Goal: Complete application form

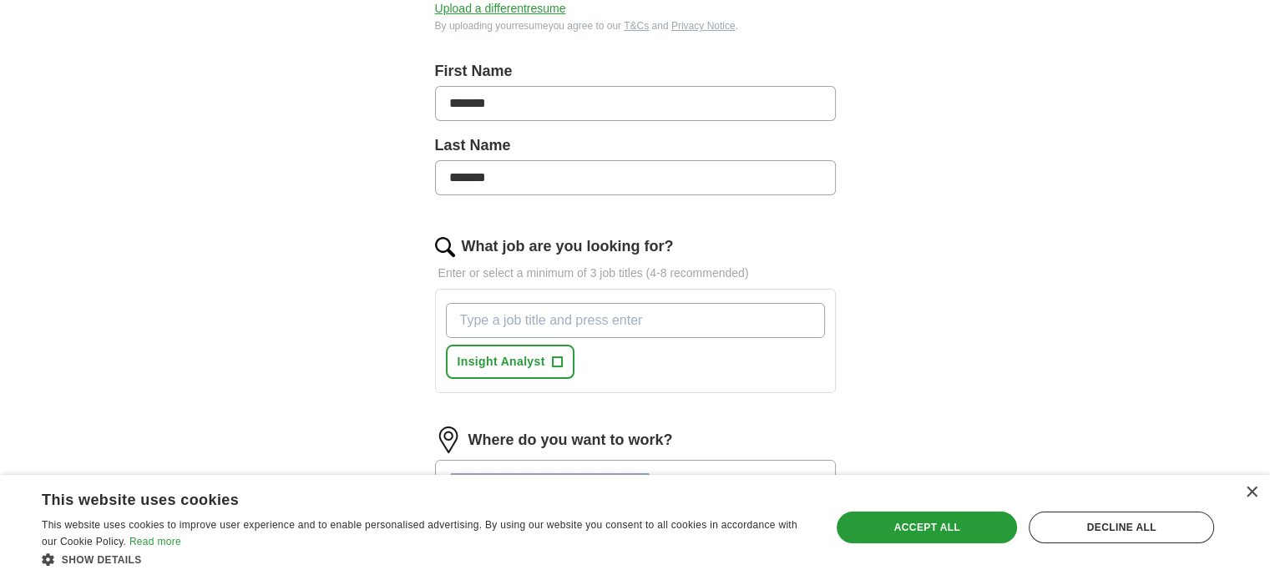
scroll to position [182, 0]
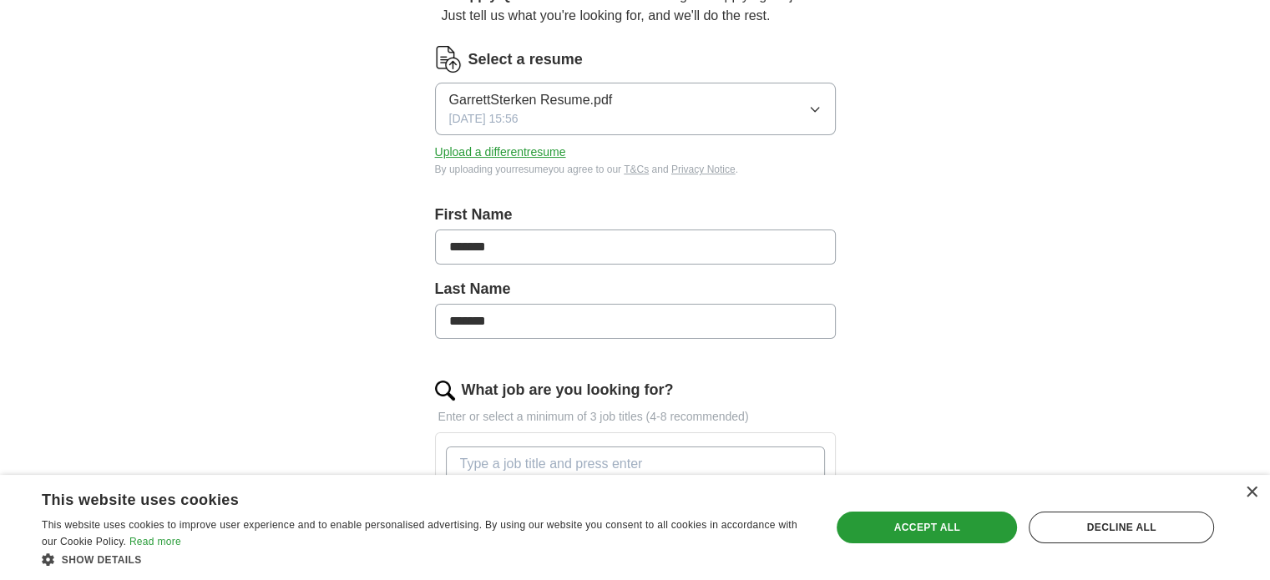
click at [772, 103] on button "GarrettSterken Resume.pdf [DATE] 15:56" at bounding box center [635, 109] width 401 height 53
click at [504, 157] on button "Upload a different resume" at bounding box center [500, 153] width 131 height 18
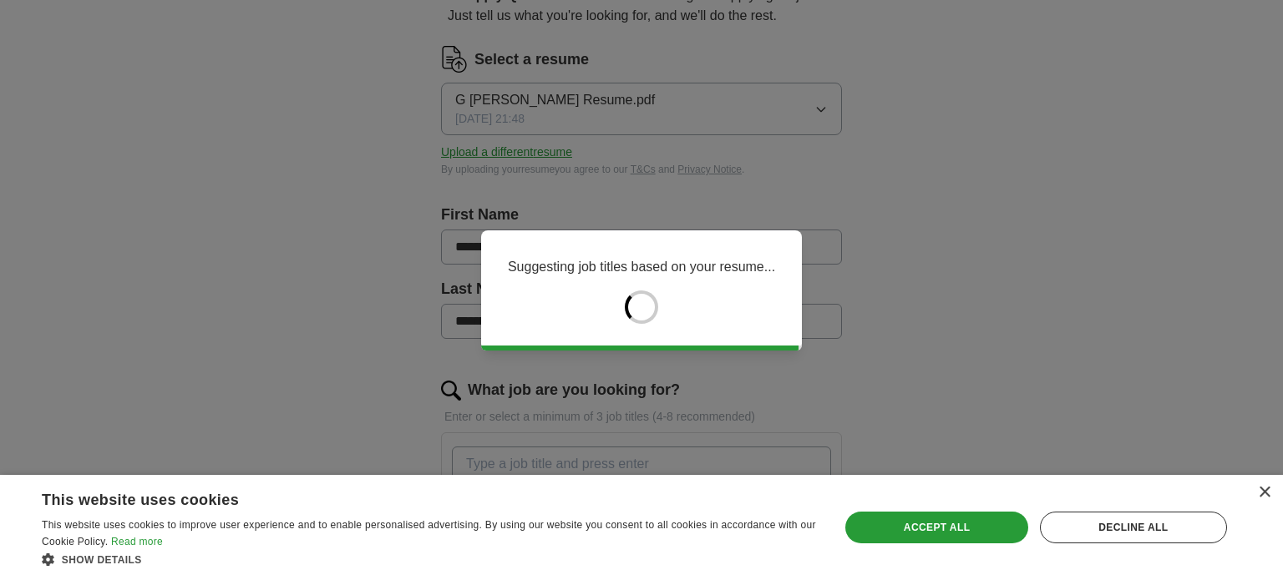
click at [1077, 543] on div "Decline all" at bounding box center [1133, 528] width 187 height 32
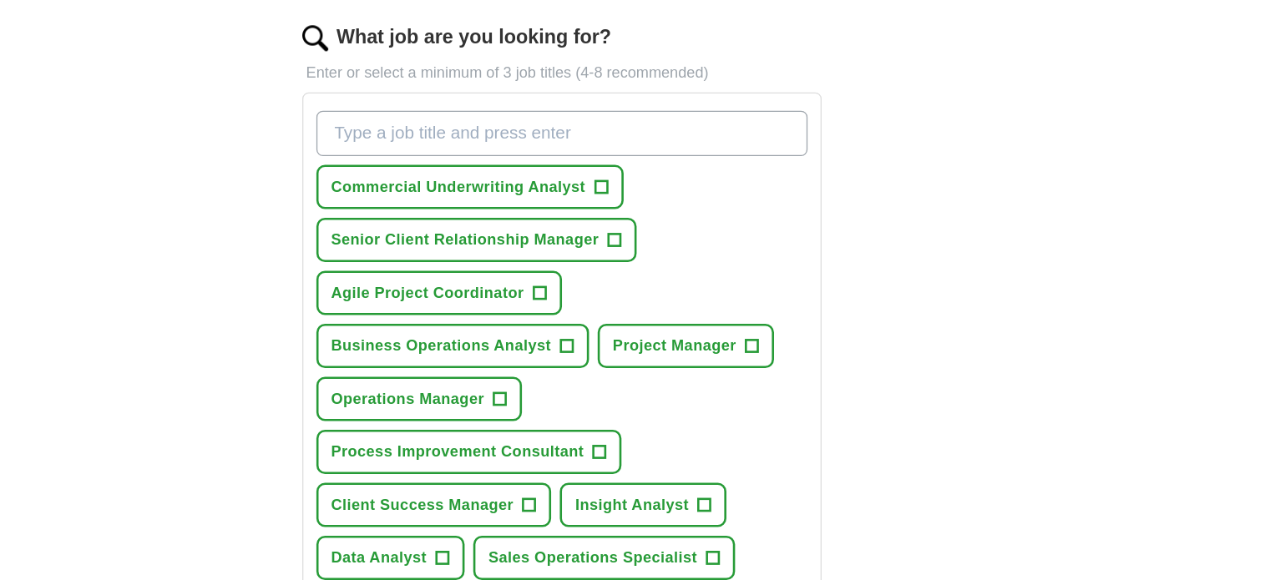
scroll to position [484, 0]
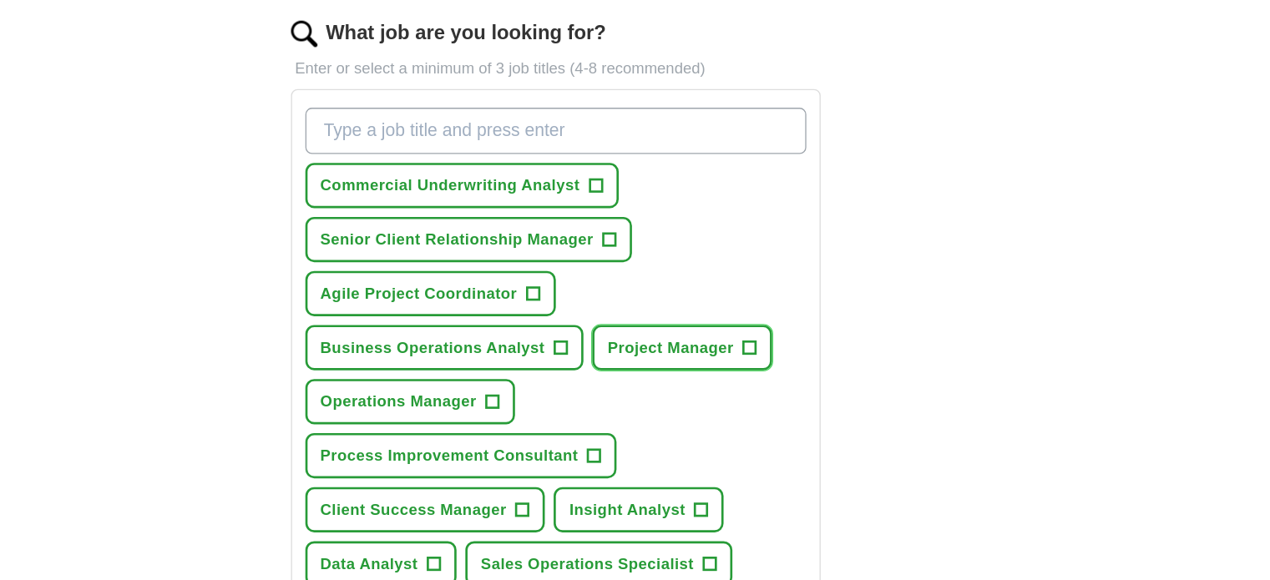
click at [781, 320] on span "+" at bounding box center [782, 326] width 10 height 13
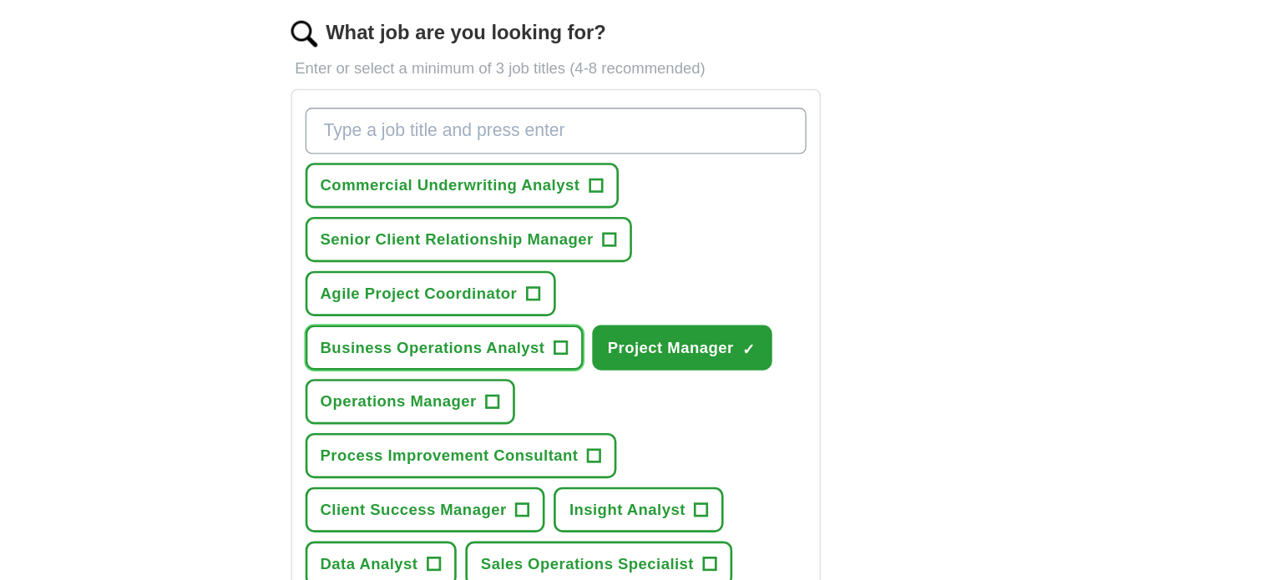
click at [641, 320] on span "+" at bounding box center [639, 326] width 10 height 13
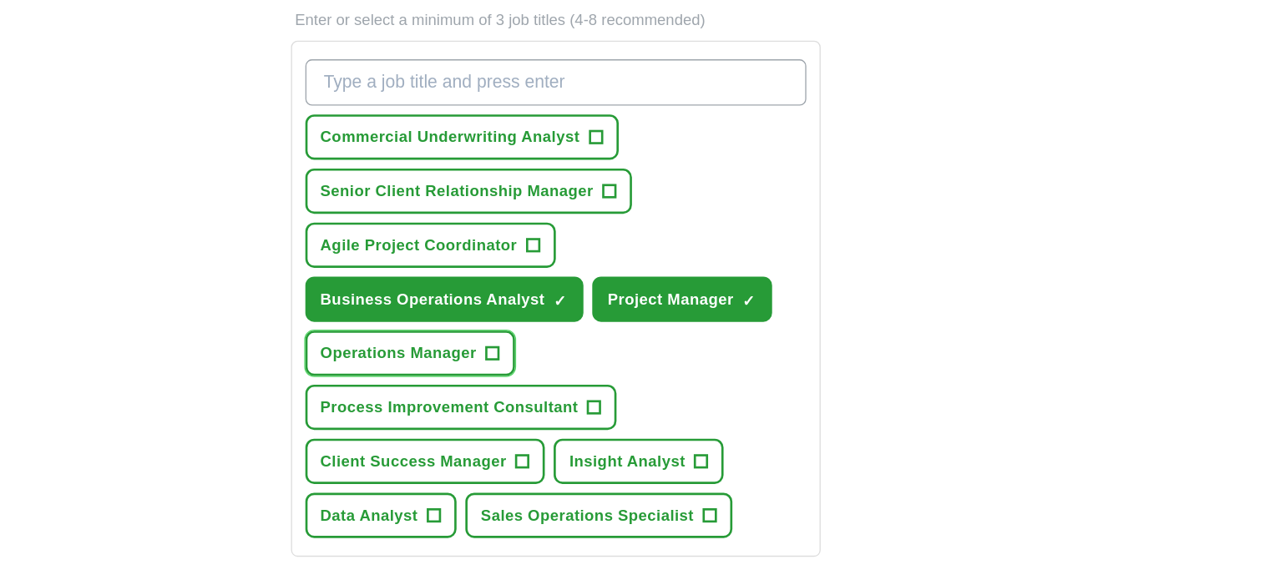
click at [587, 361] on span "+" at bounding box center [588, 367] width 10 height 13
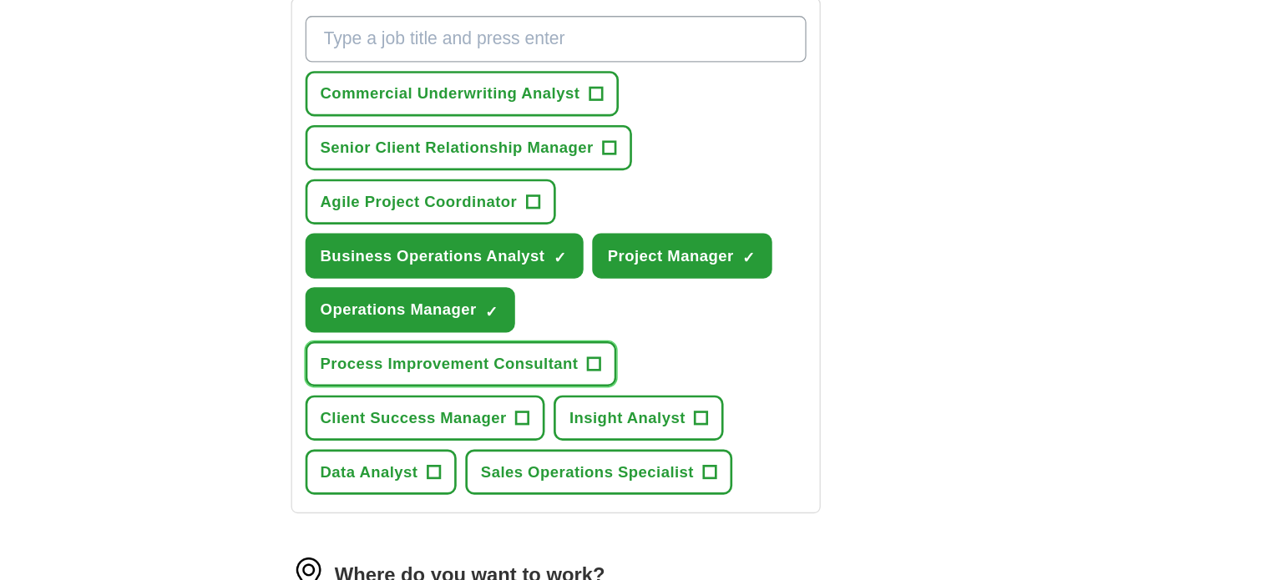
click at [661, 403] on span "+" at bounding box center [665, 408] width 10 height 13
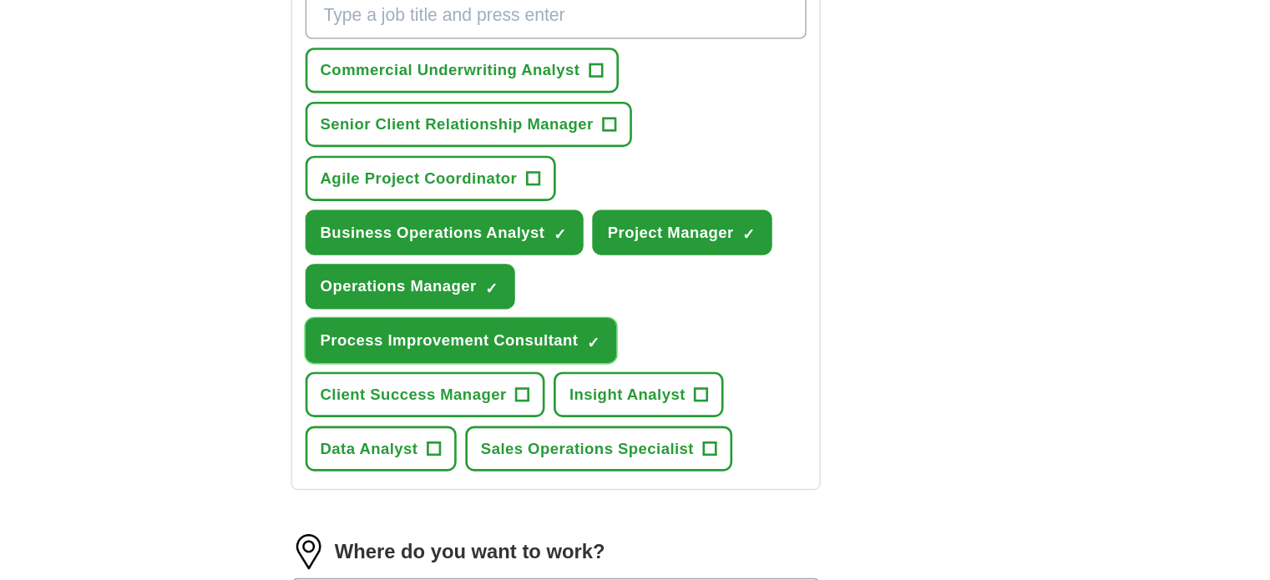
scroll to position [494, 0]
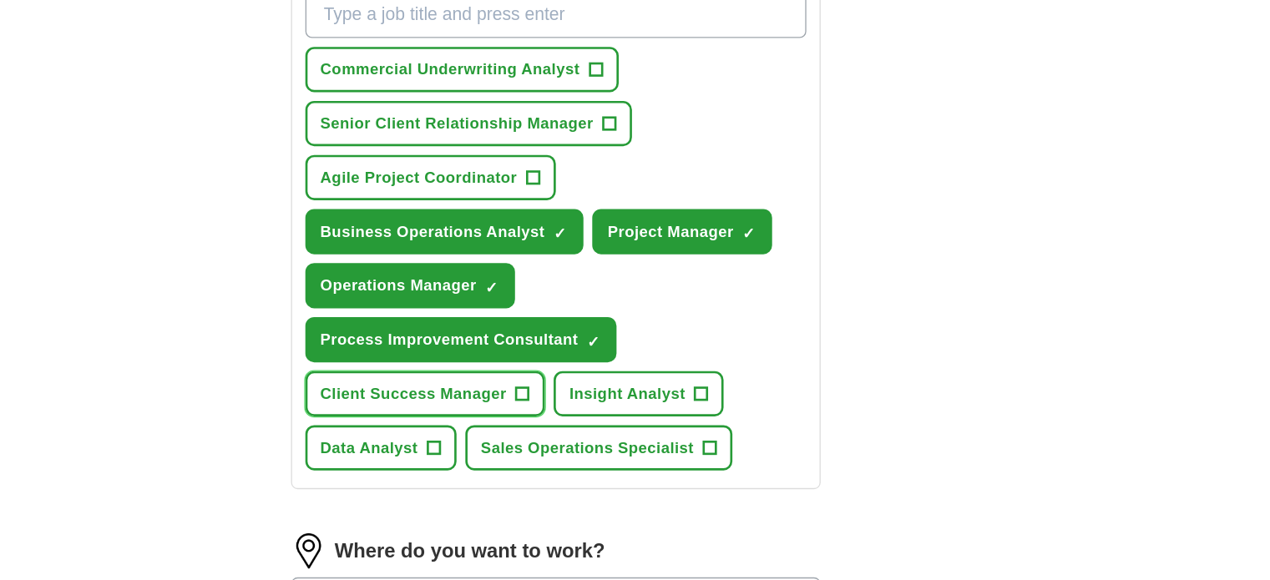
click at [611, 433] on span "+" at bounding box center [610, 439] width 10 height 13
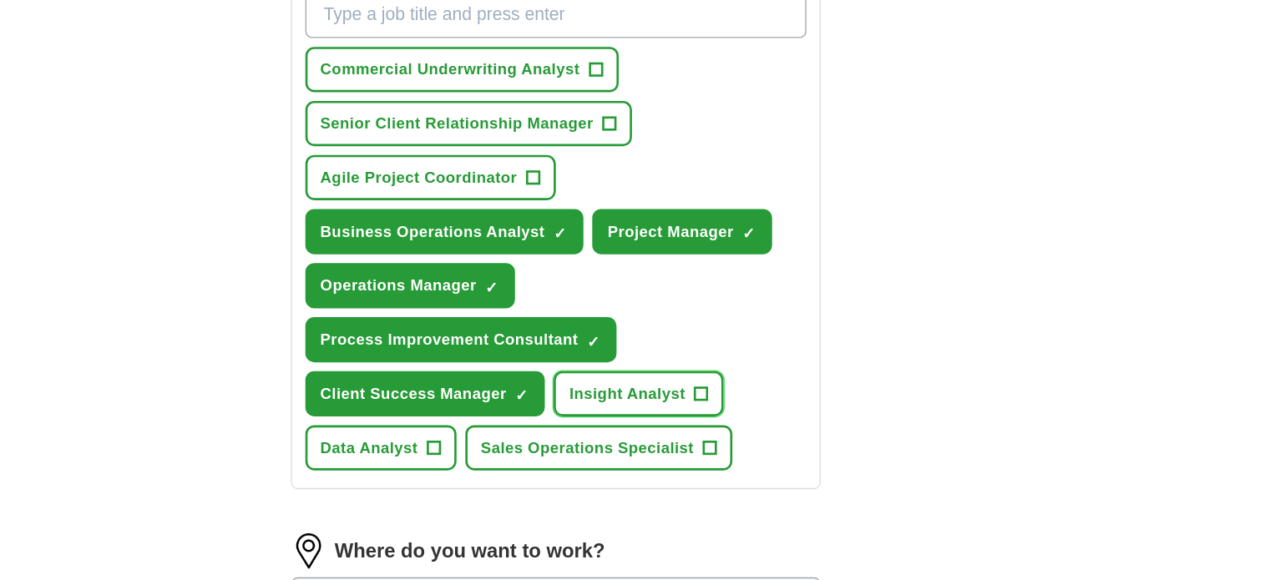
click at [746, 437] on span "+" at bounding box center [746, 439] width 10 height 13
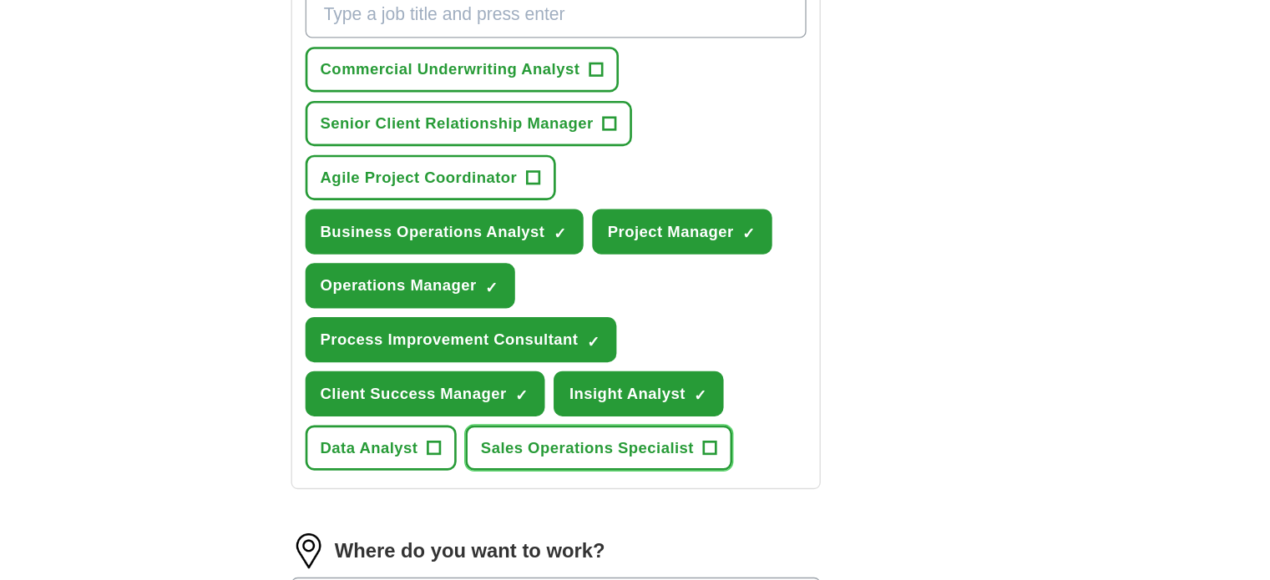
click at [755, 476] on span "+" at bounding box center [752, 480] width 10 height 13
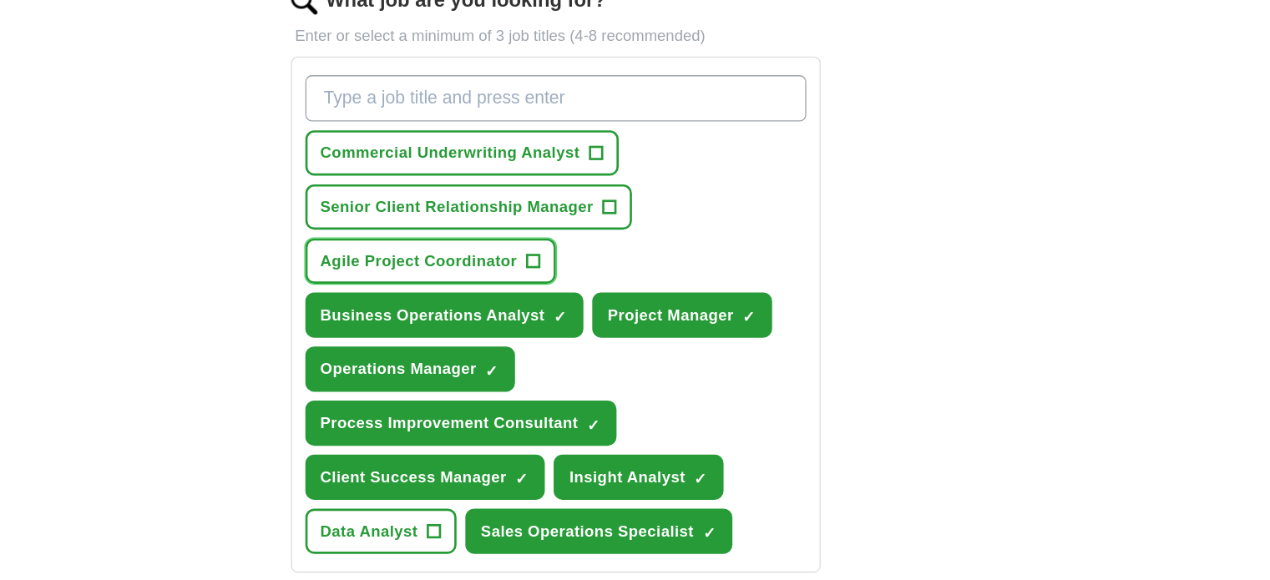
click at [615, 270] on span "+" at bounding box center [618, 275] width 10 height 13
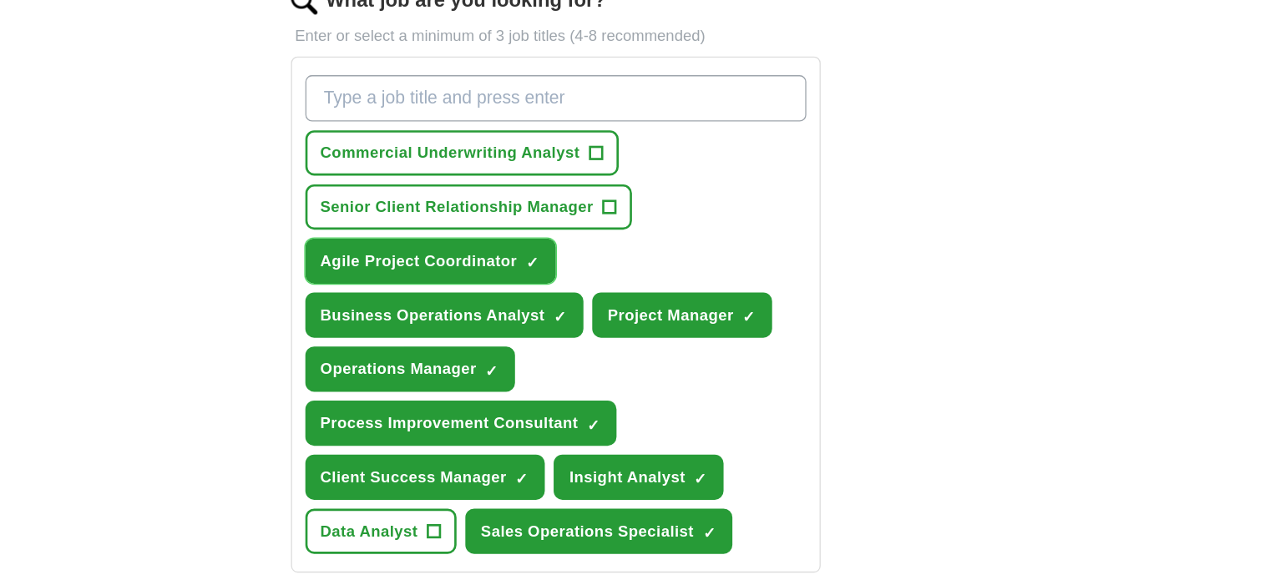
scroll to position [494, 0]
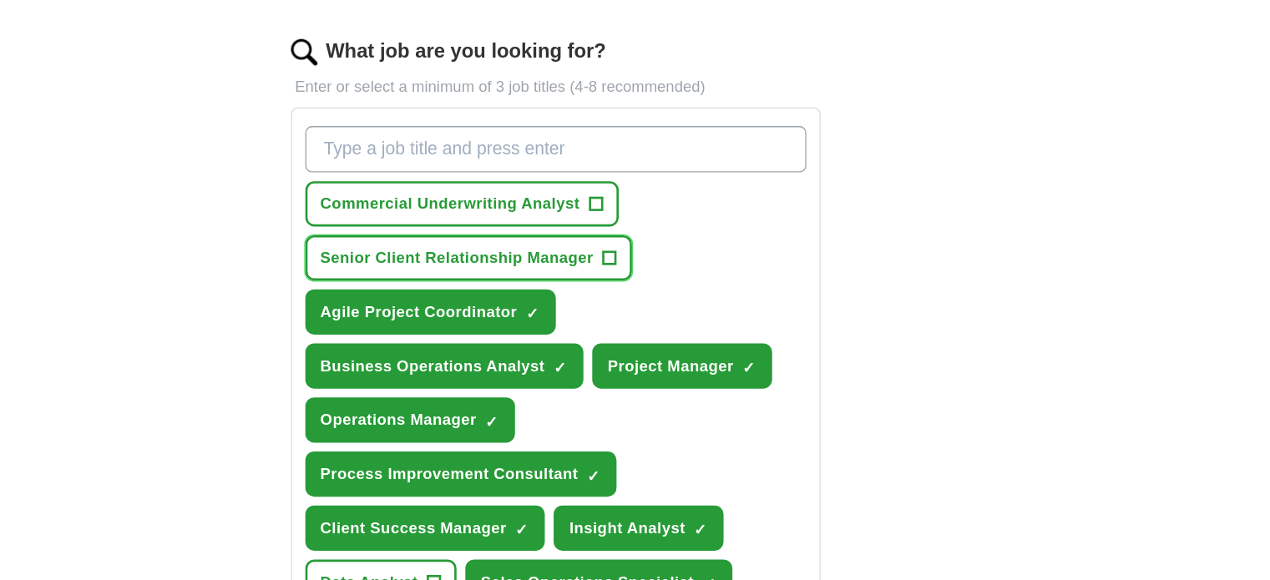
click at [681, 235] on button "Senior Client Relationship Manager +" at bounding box center [570, 234] width 248 height 34
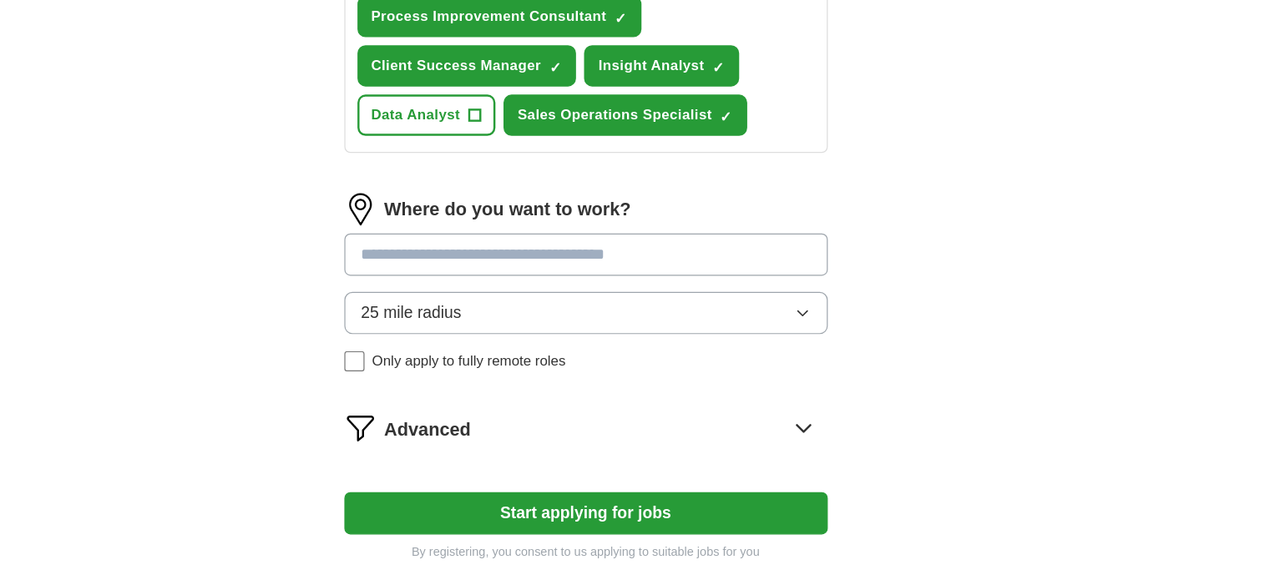
scroll to position [819, 0]
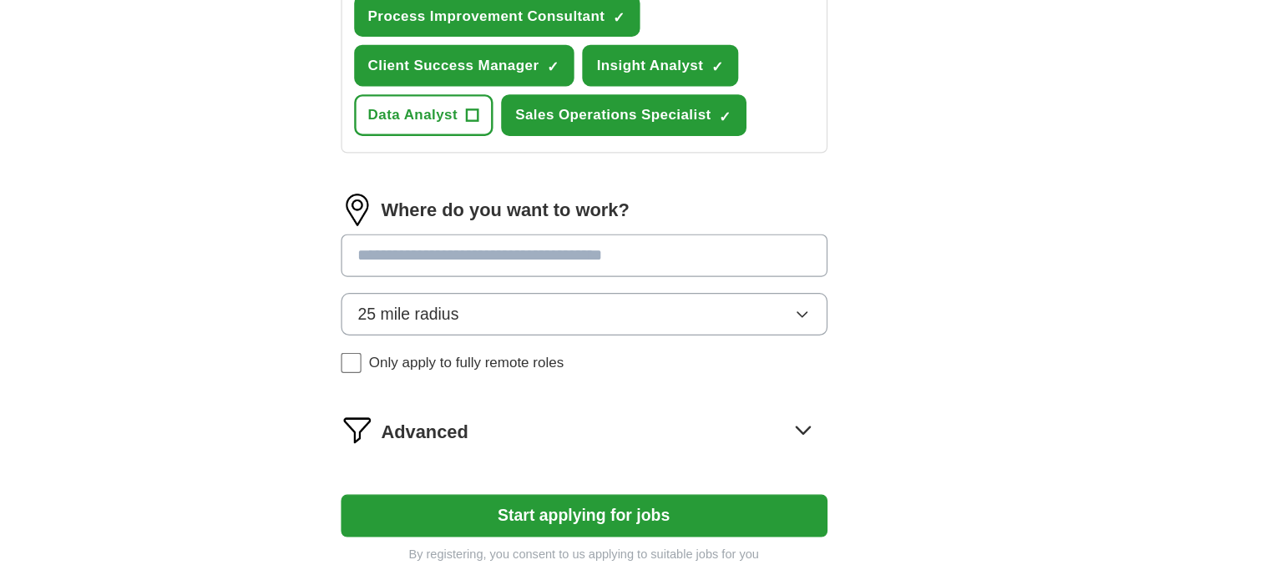
click at [690, 266] on input at bounding box center [635, 270] width 401 height 35
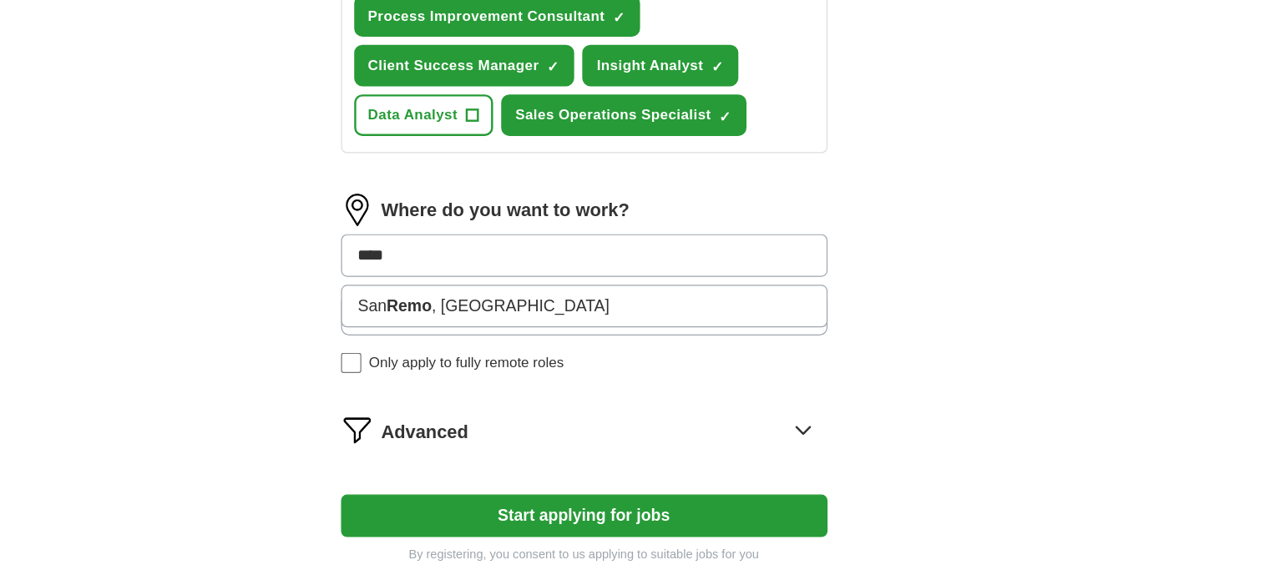
type input "****"
click at [543, 350] on div "25 mile radius Only apply to fully remote roles" at bounding box center [635, 334] width 401 height 66
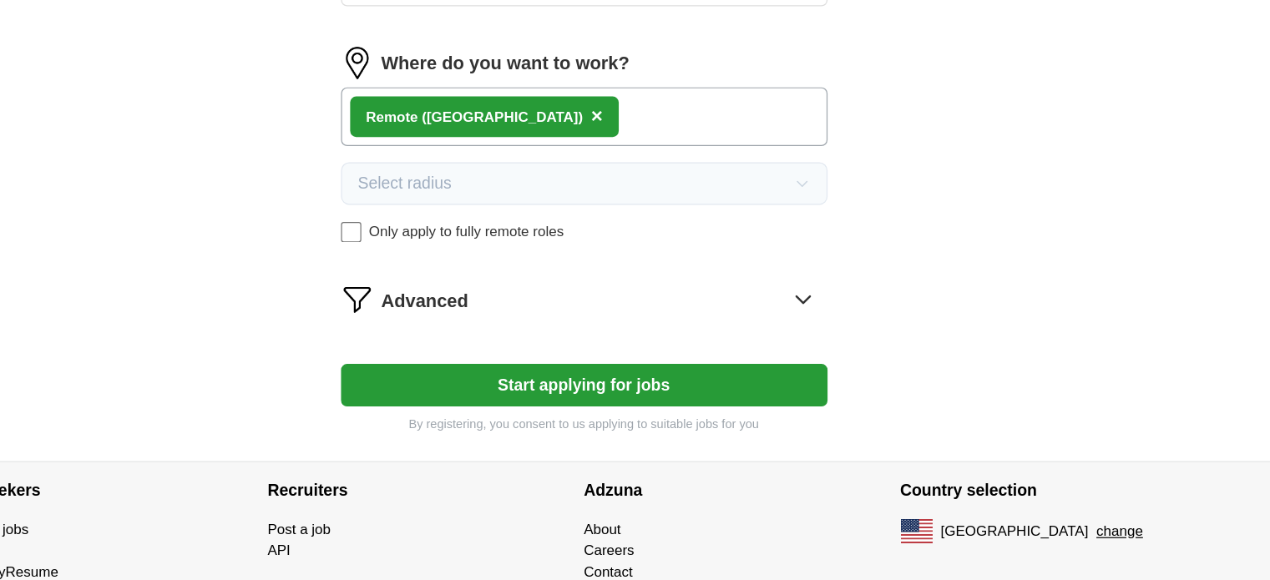
scroll to position [897, 0]
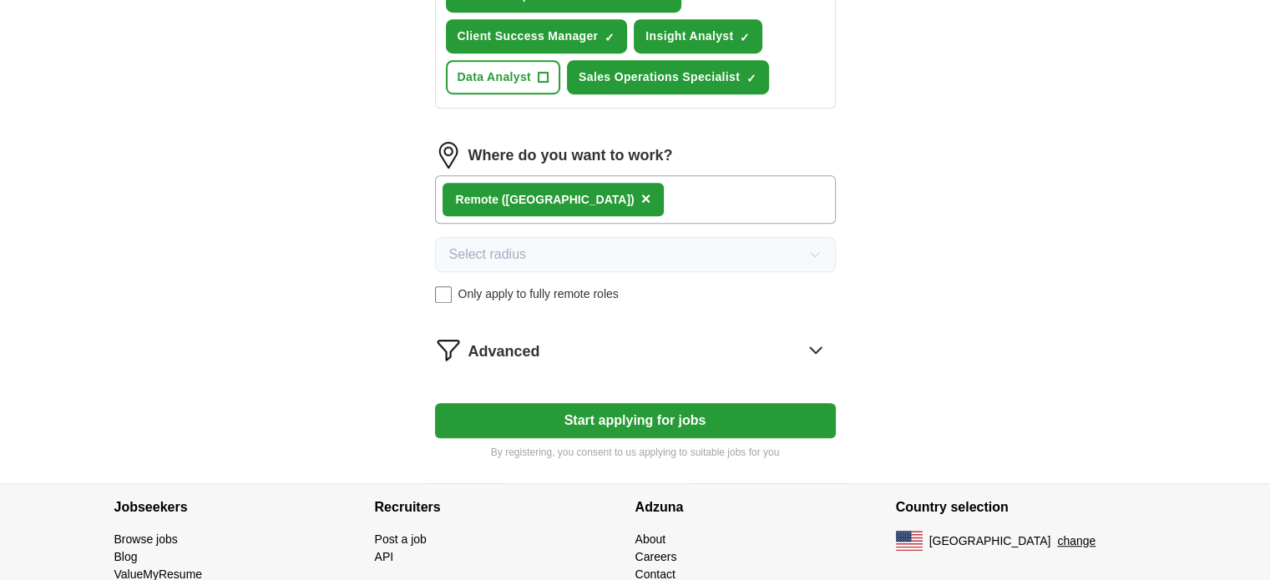
click at [597, 407] on button "Start applying for jobs" at bounding box center [635, 420] width 401 height 35
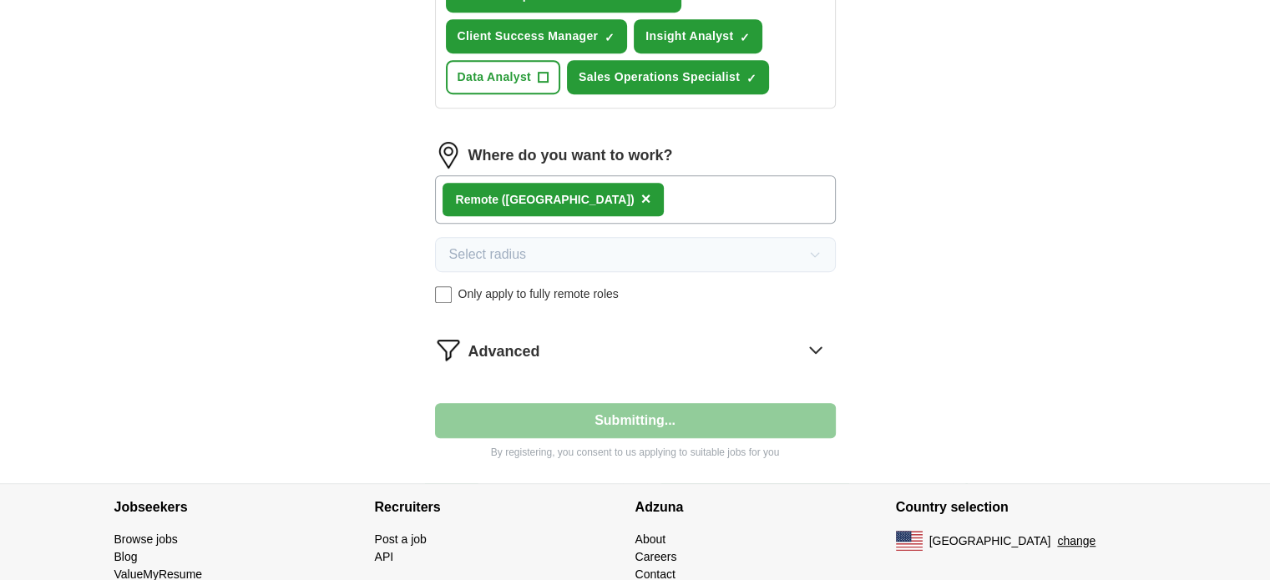
select select "**"
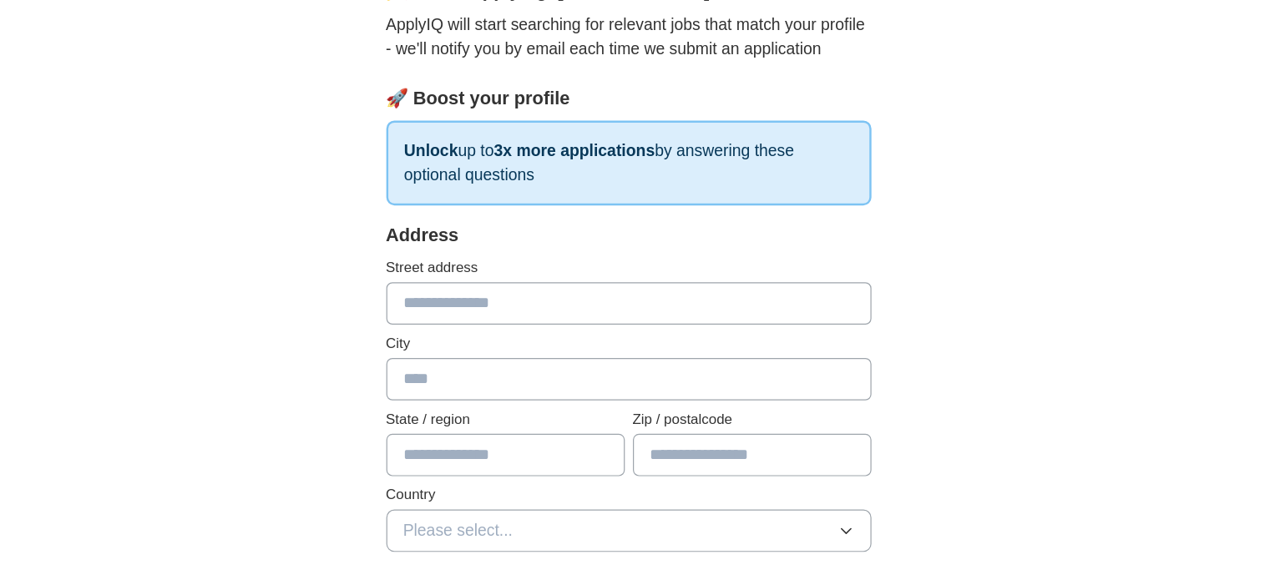
scroll to position [81, 0]
click at [647, 339] on input "text" at bounding box center [635, 349] width 401 height 35
type input "**********"
type input "********"
type input "**"
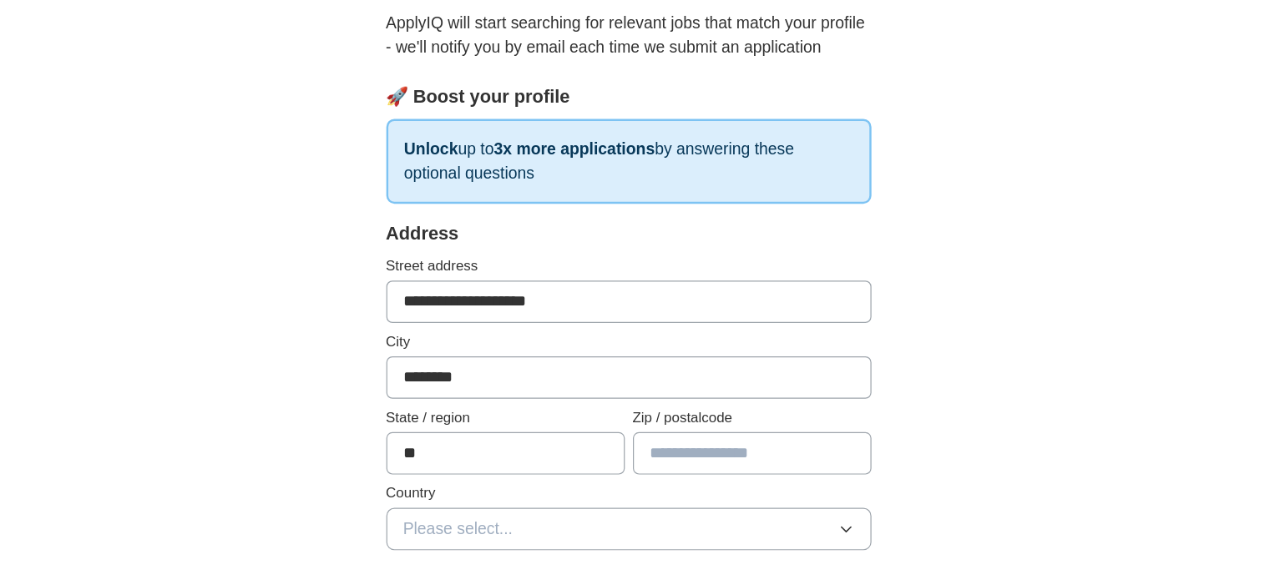
type input "*****"
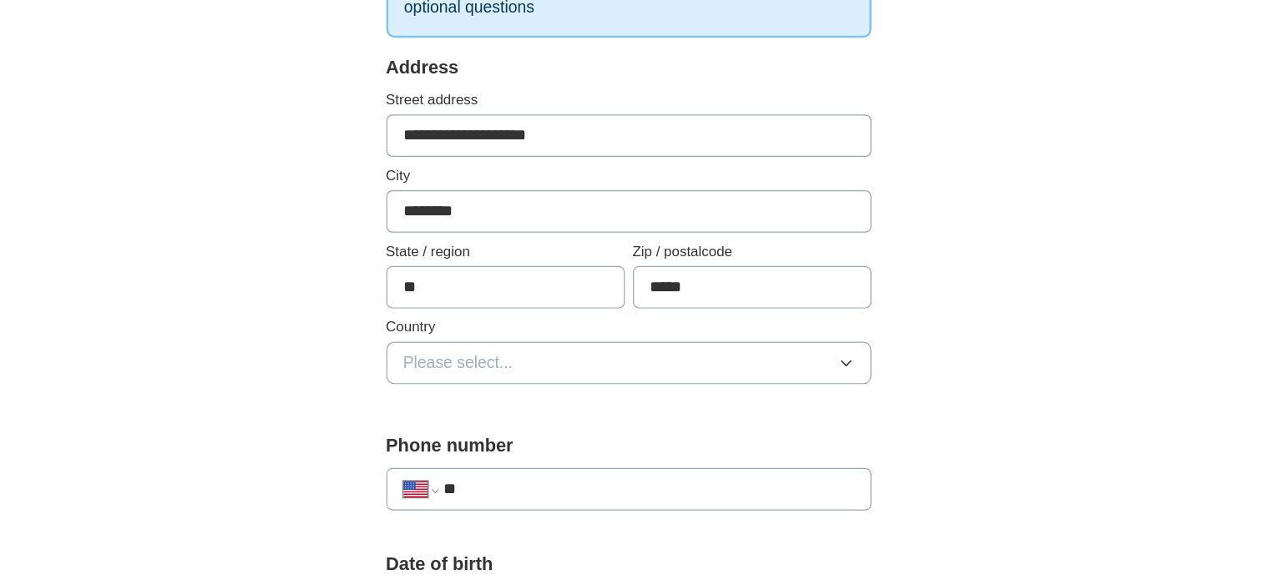
scroll to position [220, 0]
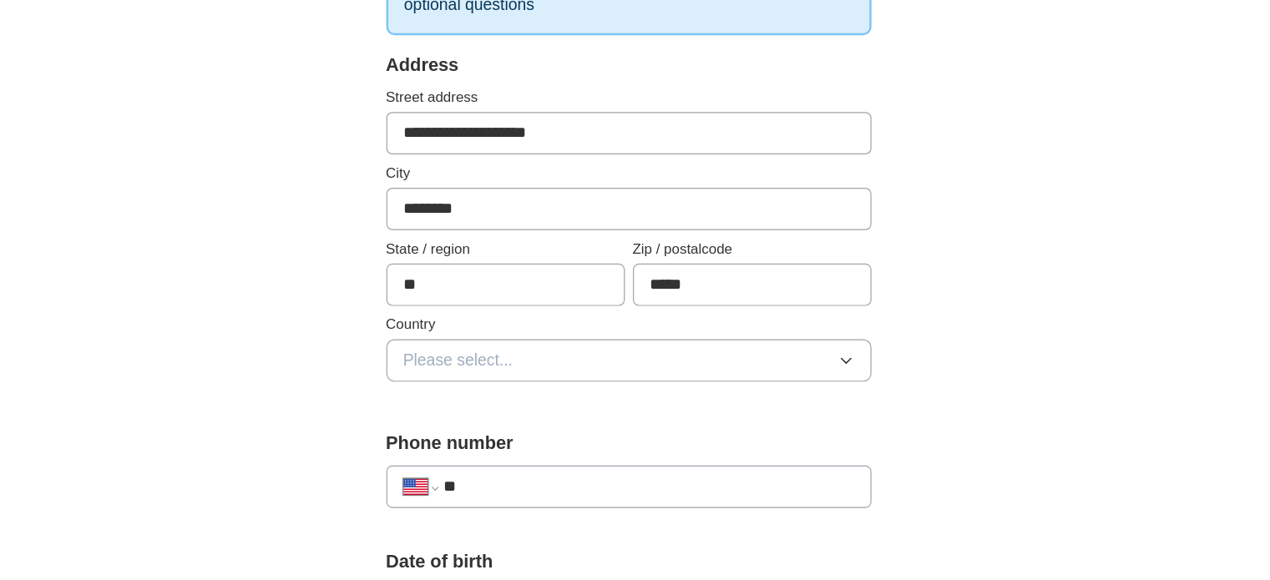
click at [559, 399] on button "Please select..." at bounding box center [635, 398] width 401 height 35
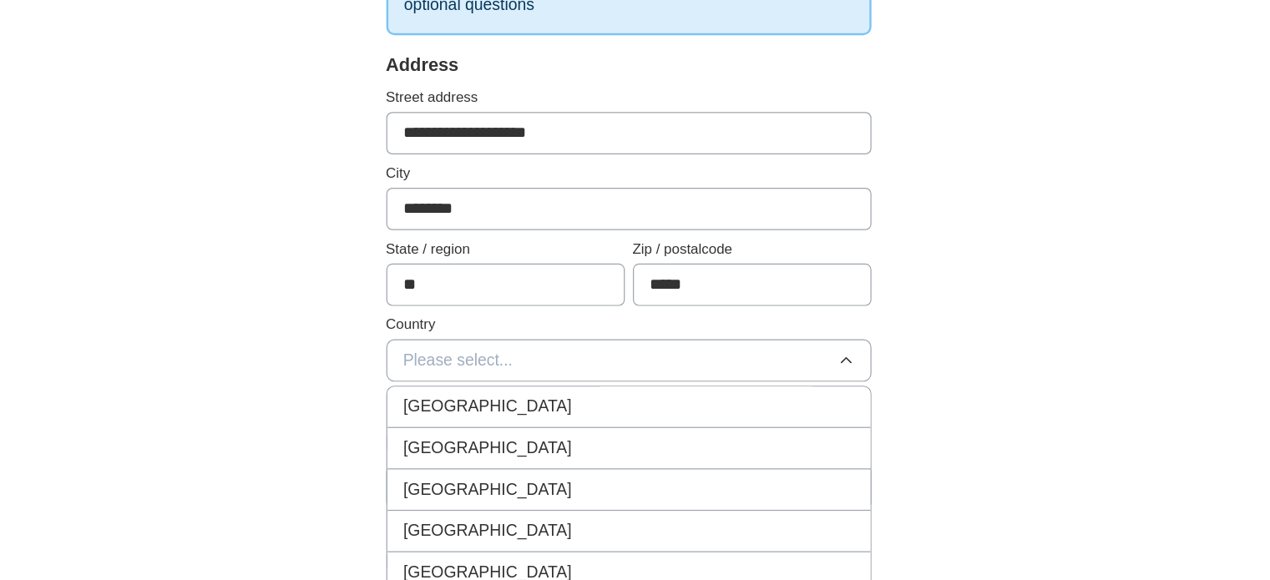
click at [539, 463] on div "[GEOGRAPHIC_DATA]" at bounding box center [635, 471] width 372 height 20
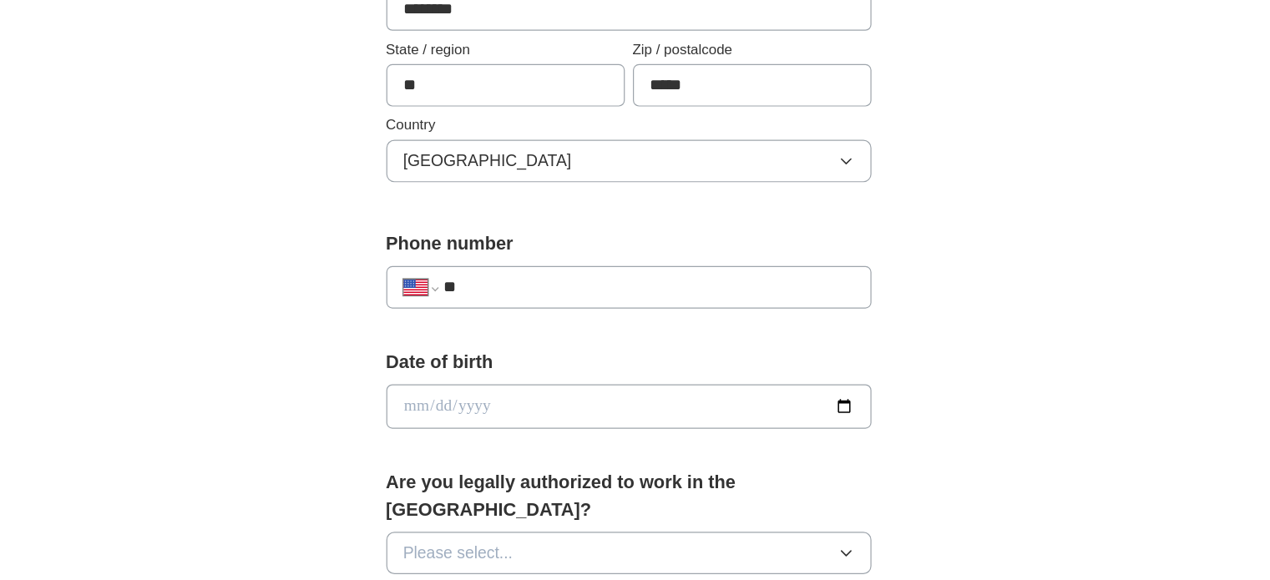
scroll to position [387, 0]
click at [551, 340] on input "**" at bounding box center [651, 337] width 339 height 20
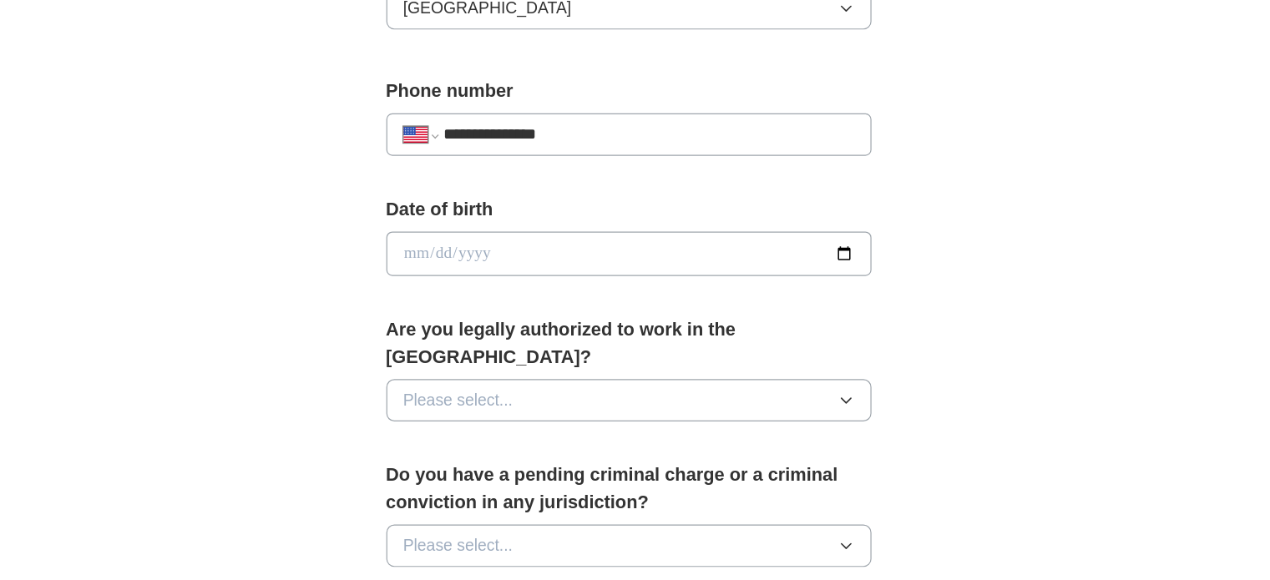
scroll to position [519, 0]
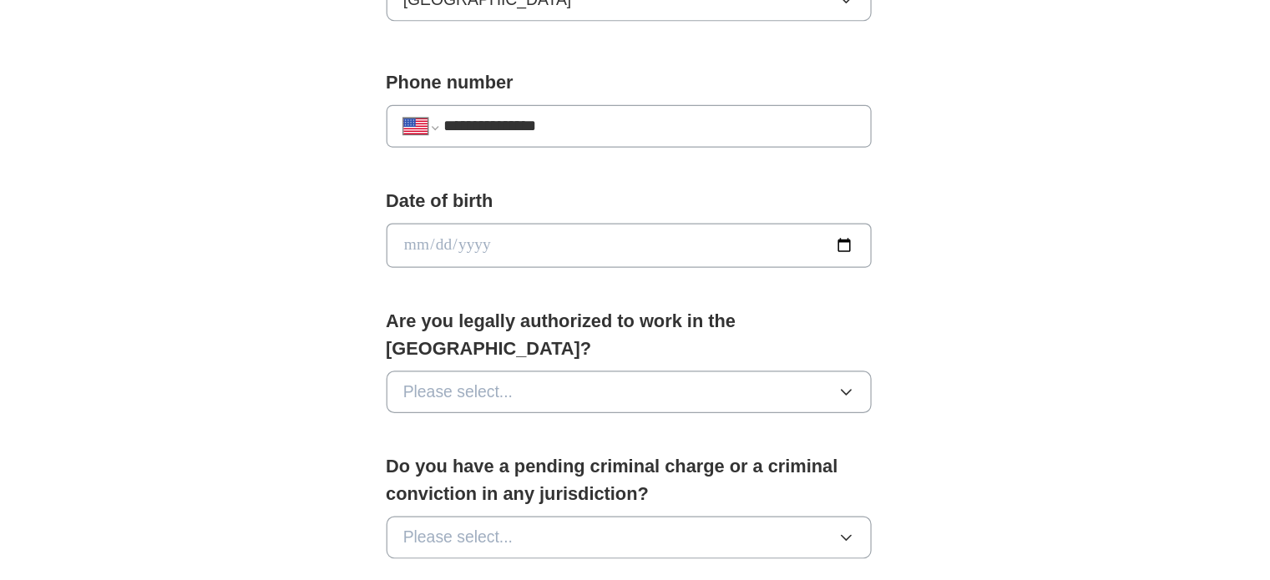
type input "**********"
click at [552, 299] on input "date" at bounding box center [635, 302] width 401 height 37
type input "**********"
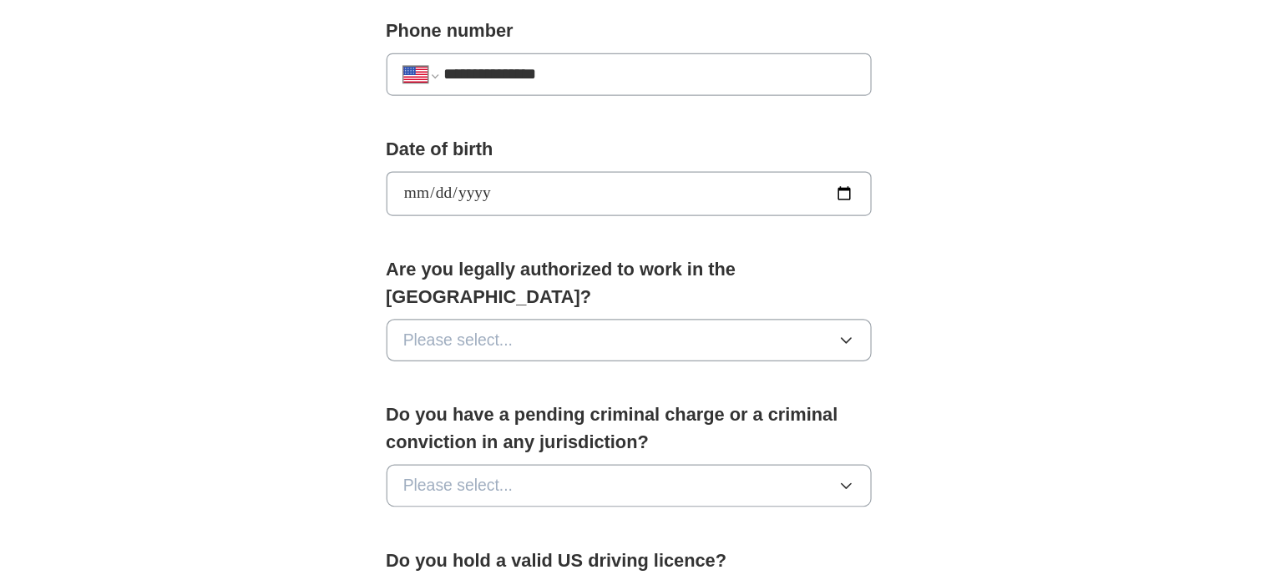
scroll to position [561, 0]
click at [557, 364] on button "Please select..." at bounding box center [635, 381] width 401 height 35
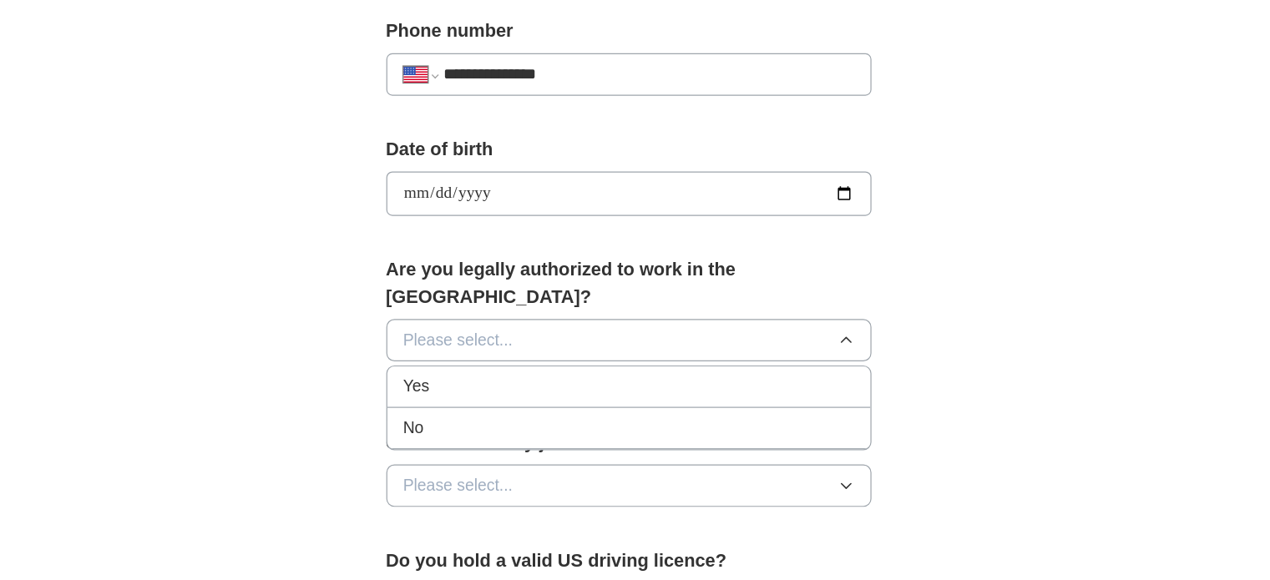
click at [534, 410] on div "Yes" at bounding box center [635, 420] width 372 height 20
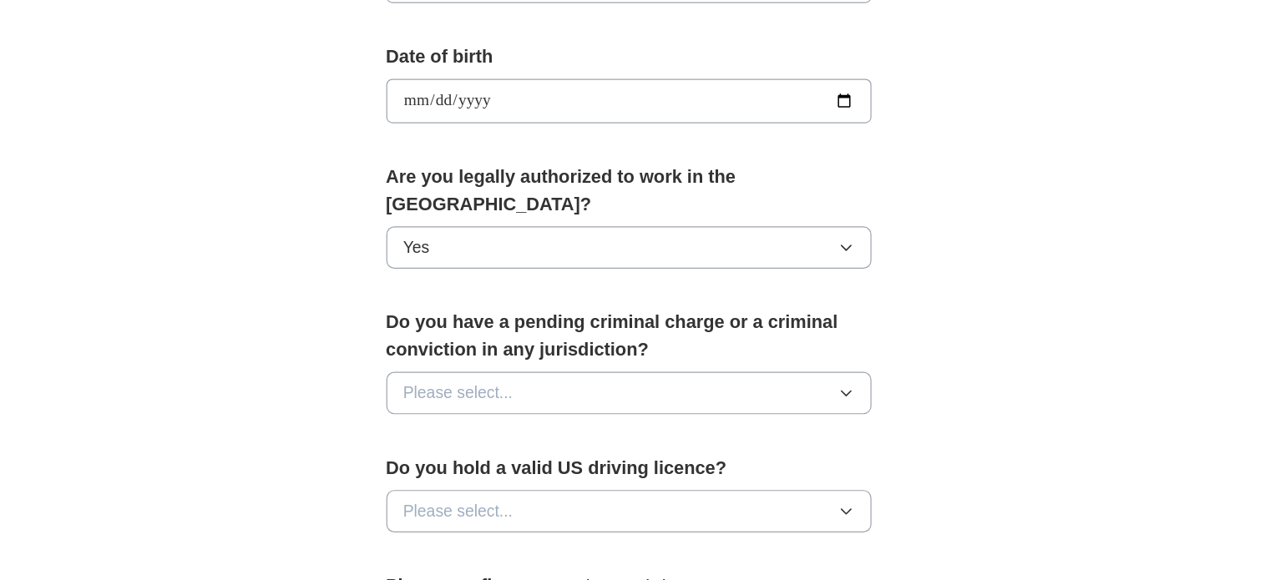
scroll to position [638, 0]
click at [534, 415] on span "Please select..." at bounding box center [494, 425] width 91 height 20
click at [512, 488] on div "No" at bounding box center [635, 498] width 372 height 20
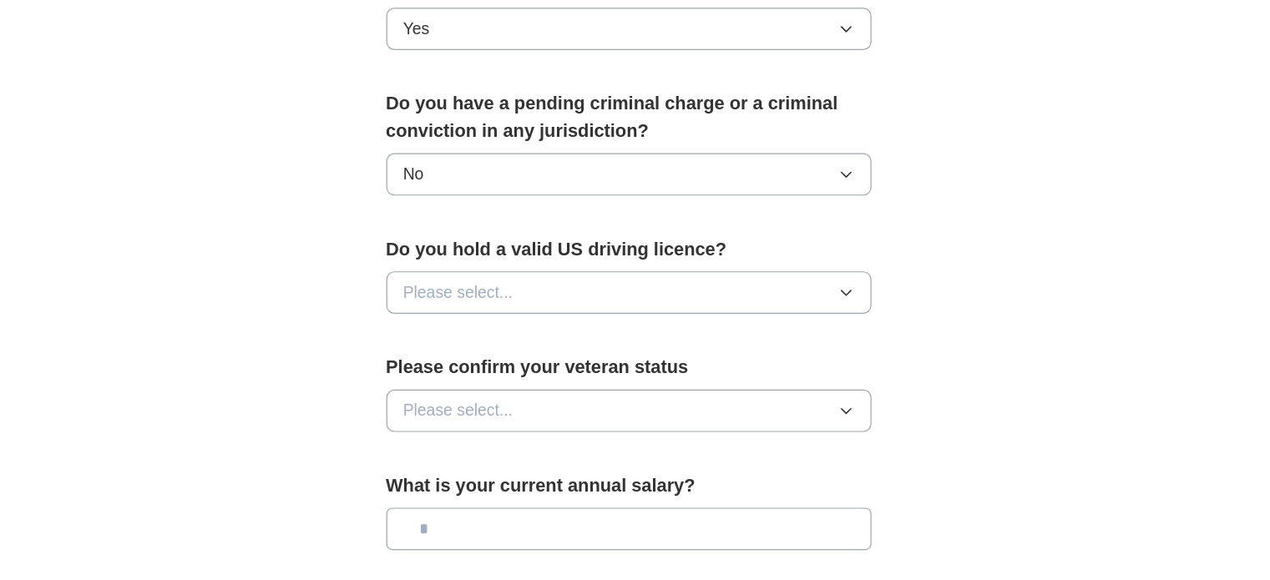
scroll to position [818, 0]
click at [519, 332] on span "Please select..." at bounding box center [494, 342] width 91 height 20
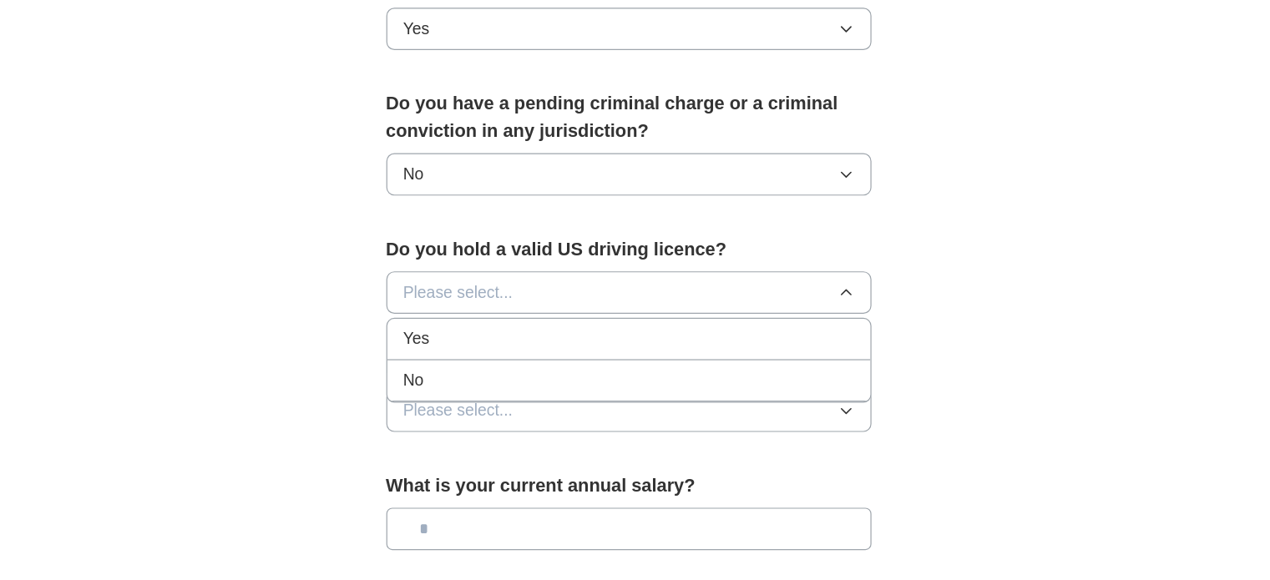
click at [513, 371] on div "Yes" at bounding box center [635, 381] width 372 height 20
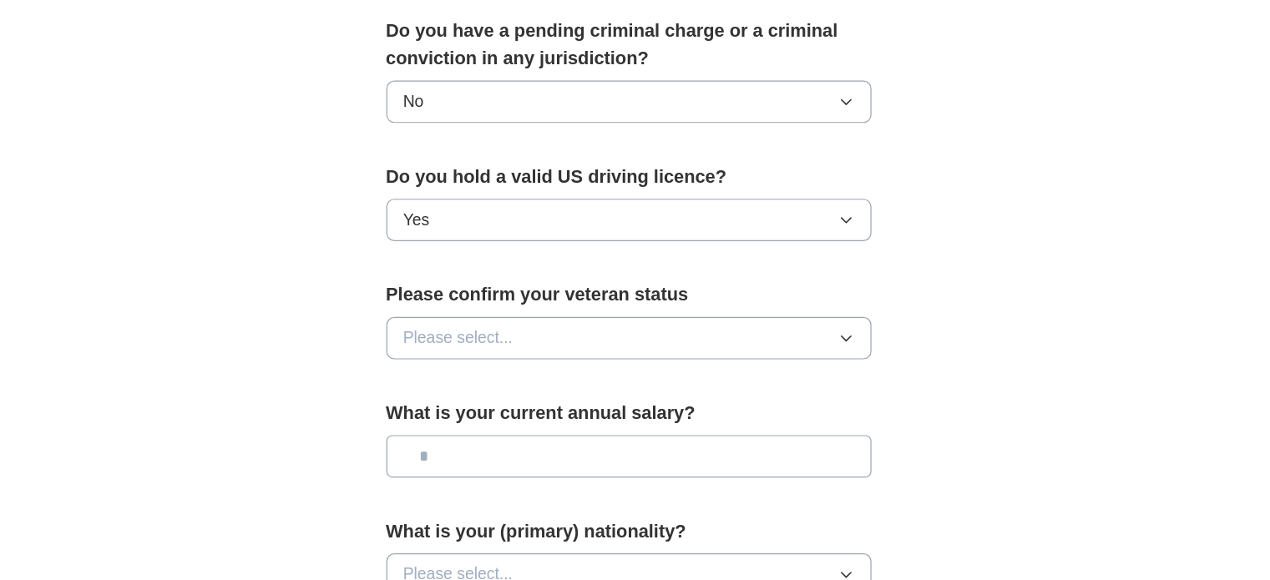
scroll to position [882, 0]
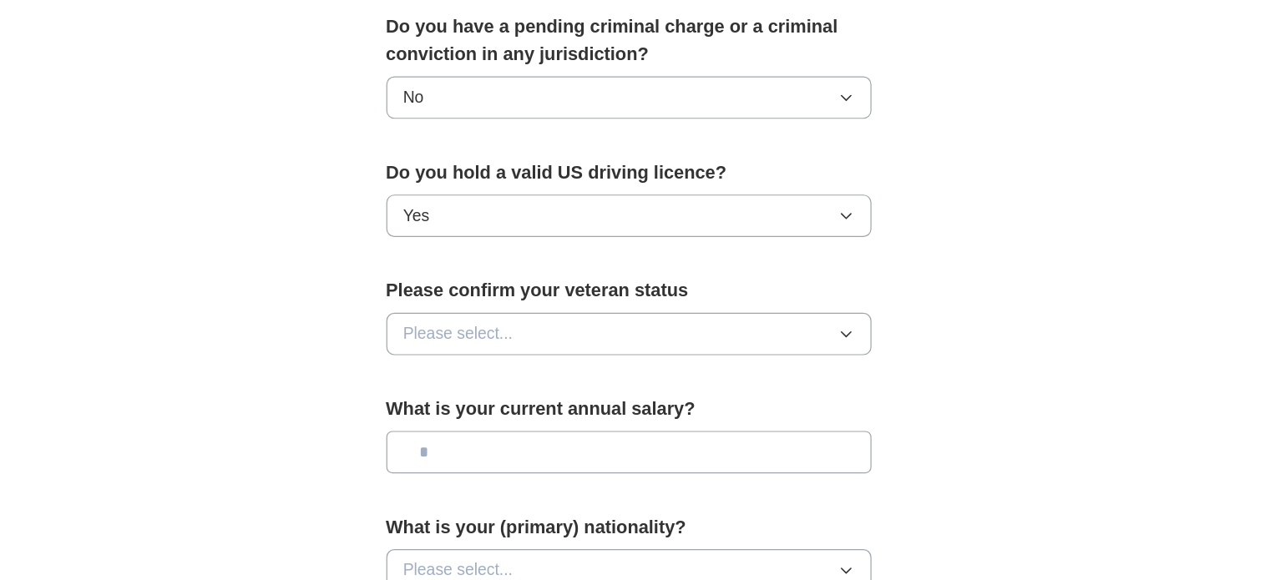
click at [513, 367] on span "Please select..." at bounding box center [494, 377] width 91 height 20
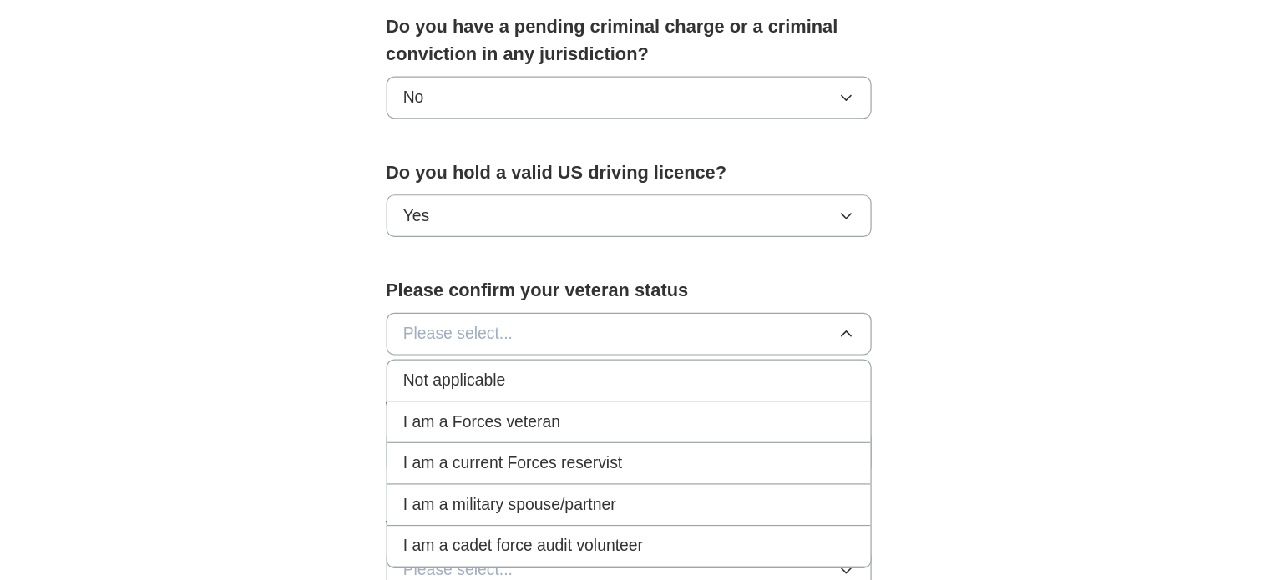
click at [531, 405] on span "Not applicable" at bounding box center [491, 415] width 84 height 20
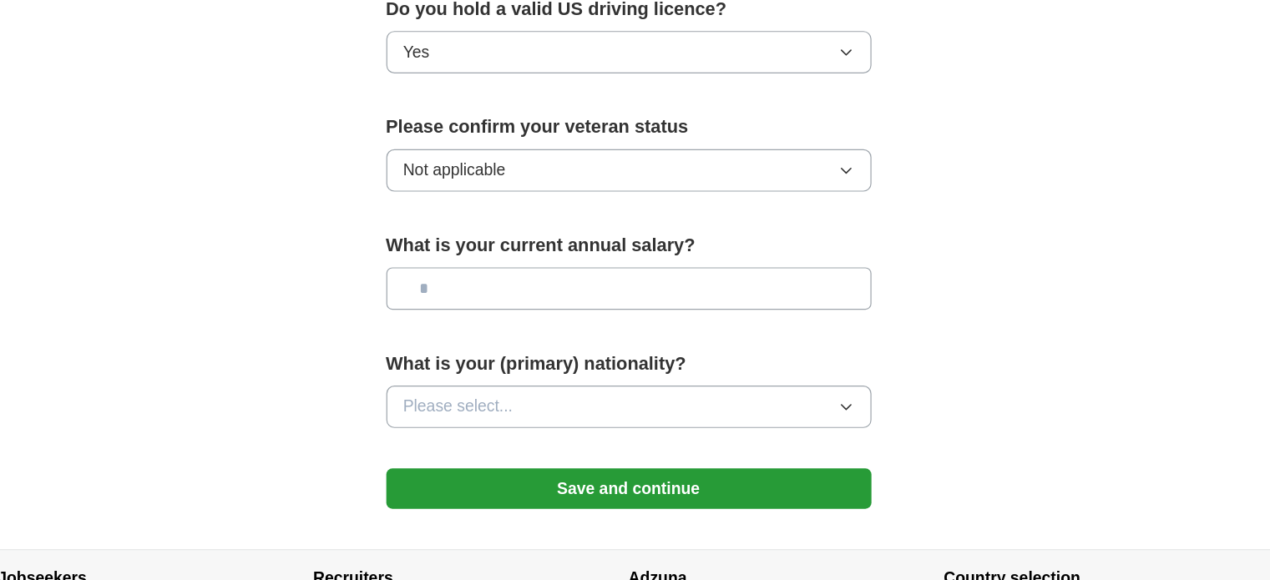
scroll to position [1019, 0]
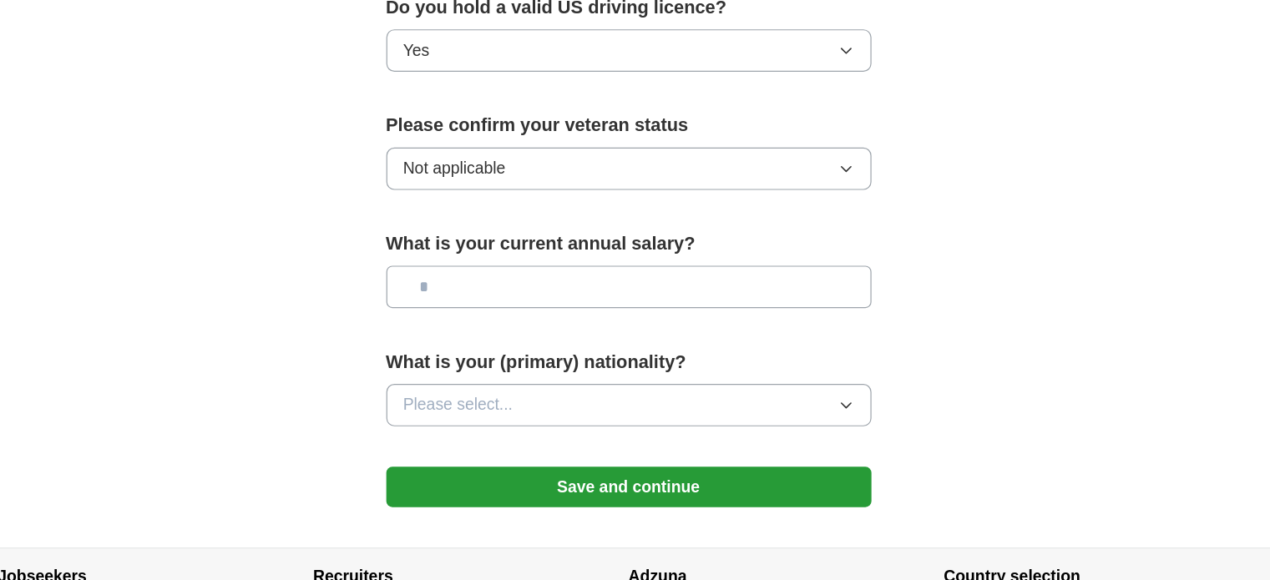
click at [536, 320] on input "text" at bounding box center [635, 337] width 401 height 35
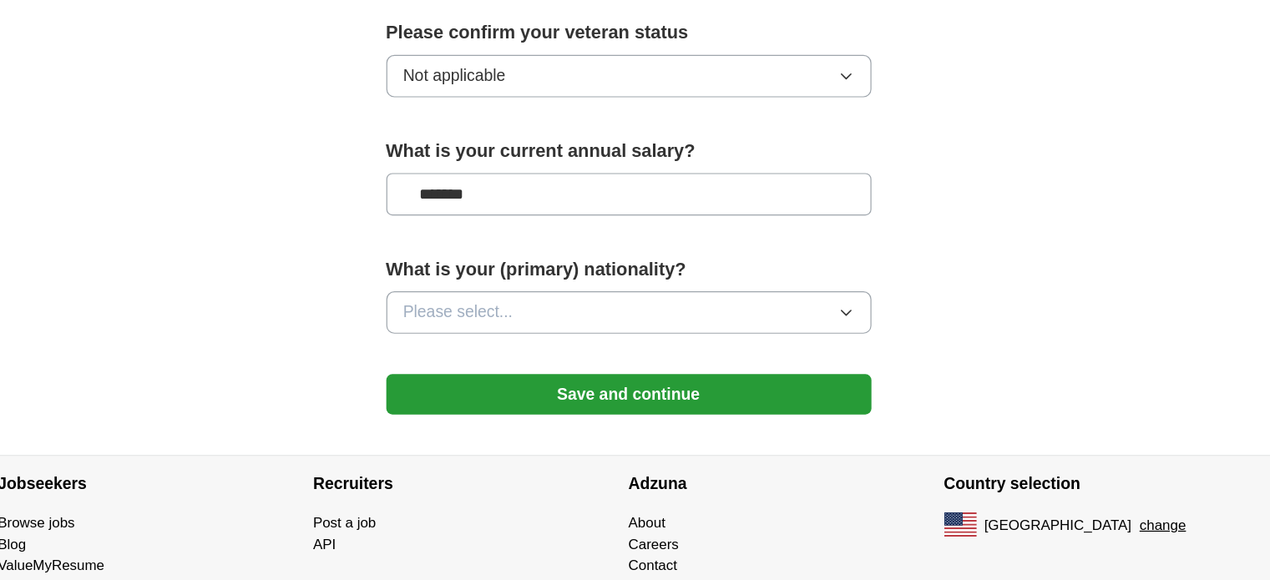
scroll to position [1100, 0]
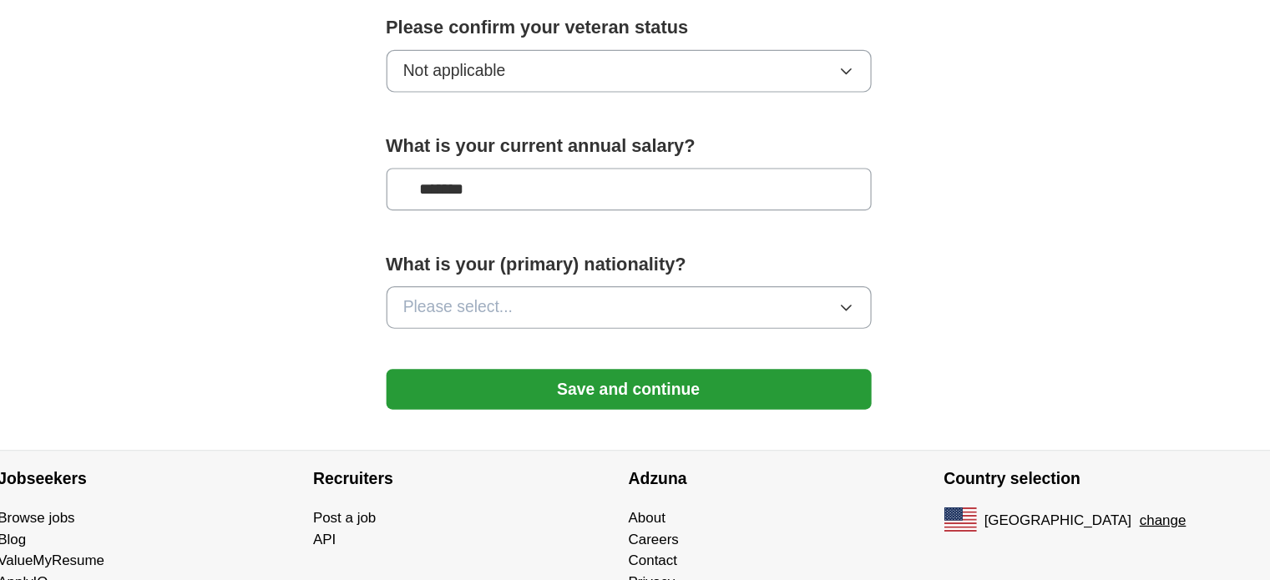
type input "*******"
click at [539, 337] on button "Please select..." at bounding box center [635, 354] width 401 height 35
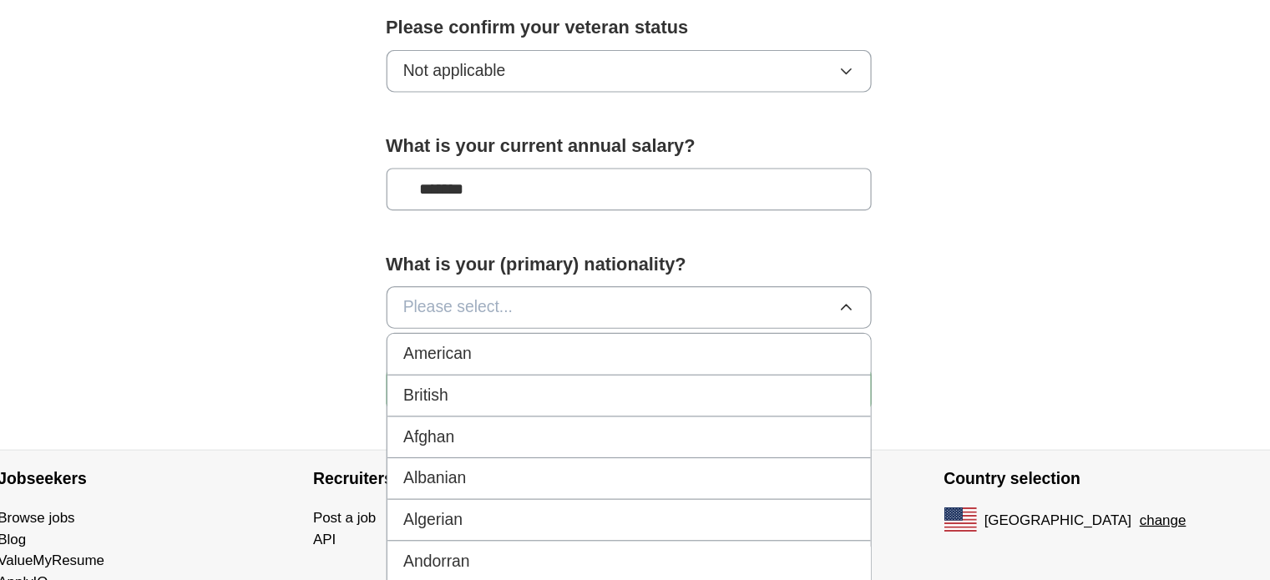
click at [543, 382] on div "American" at bounding box center [635, 392] width 372 height 20
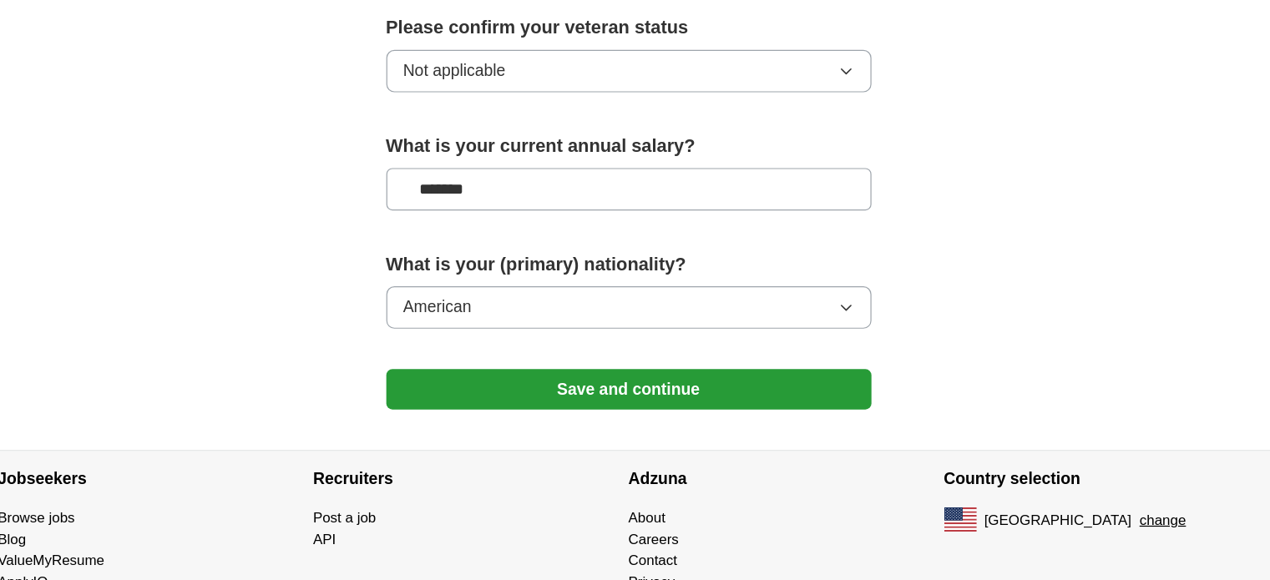
click at [567, 405] on button "Save and continue" at bounding box center [635, 421] width 401 height 33
